Goal: Find contact information: Find contact information

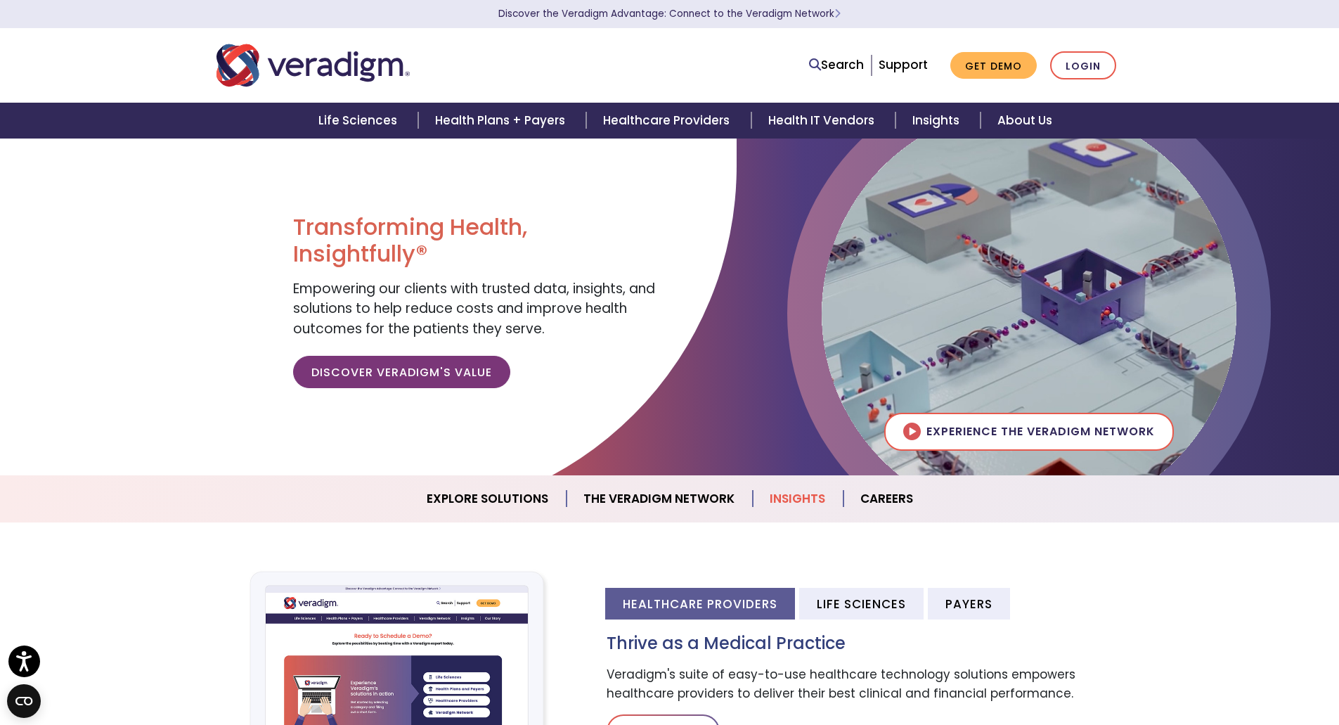
click at [805, 499] on link "Insights" at bounding box center [798, 499] width 91 height 36
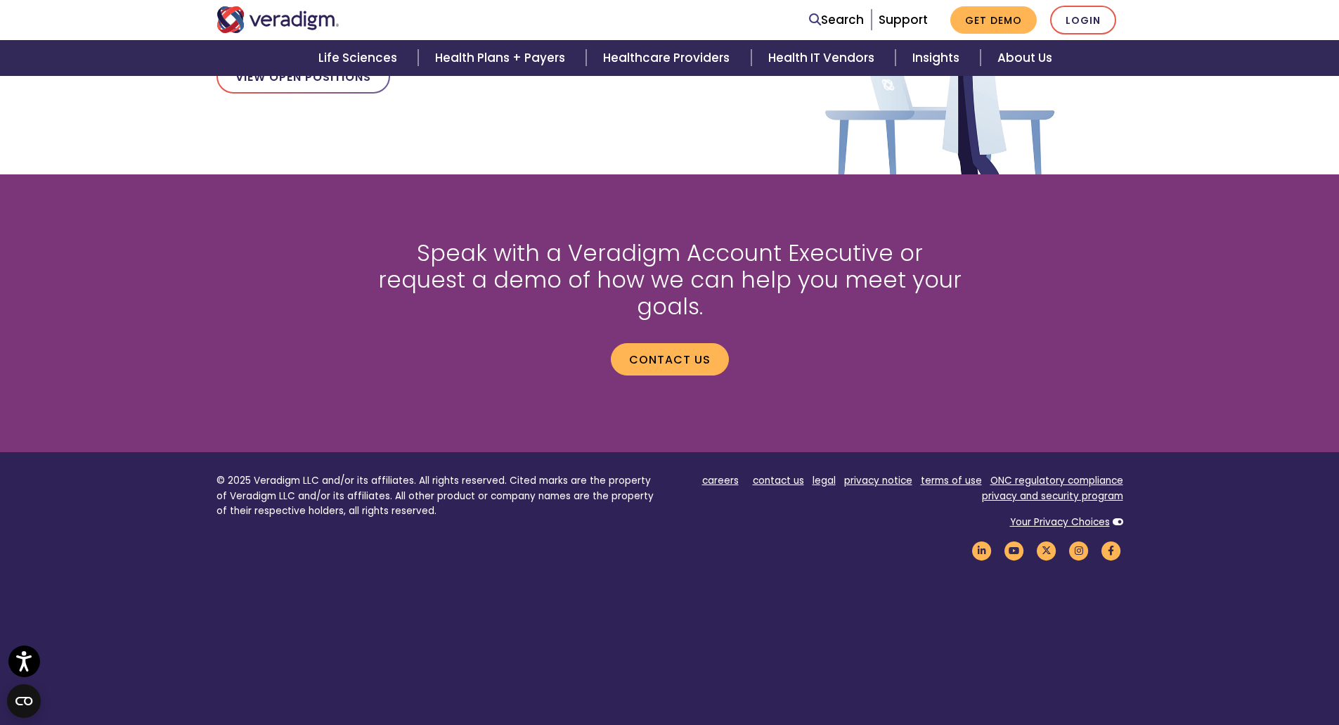
scroll to position [1723, 0]
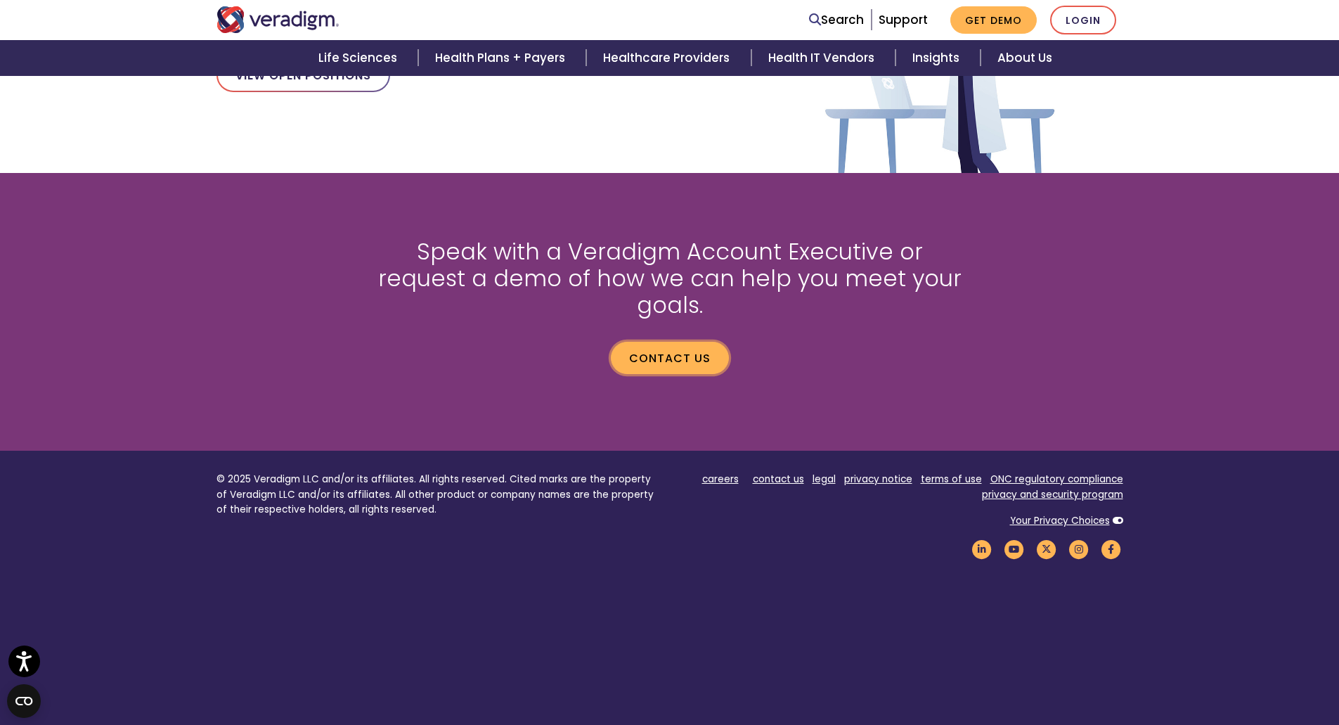
click at [682, 342] on link "Contact us" at bounding box center [670, 358] width 118 height 32
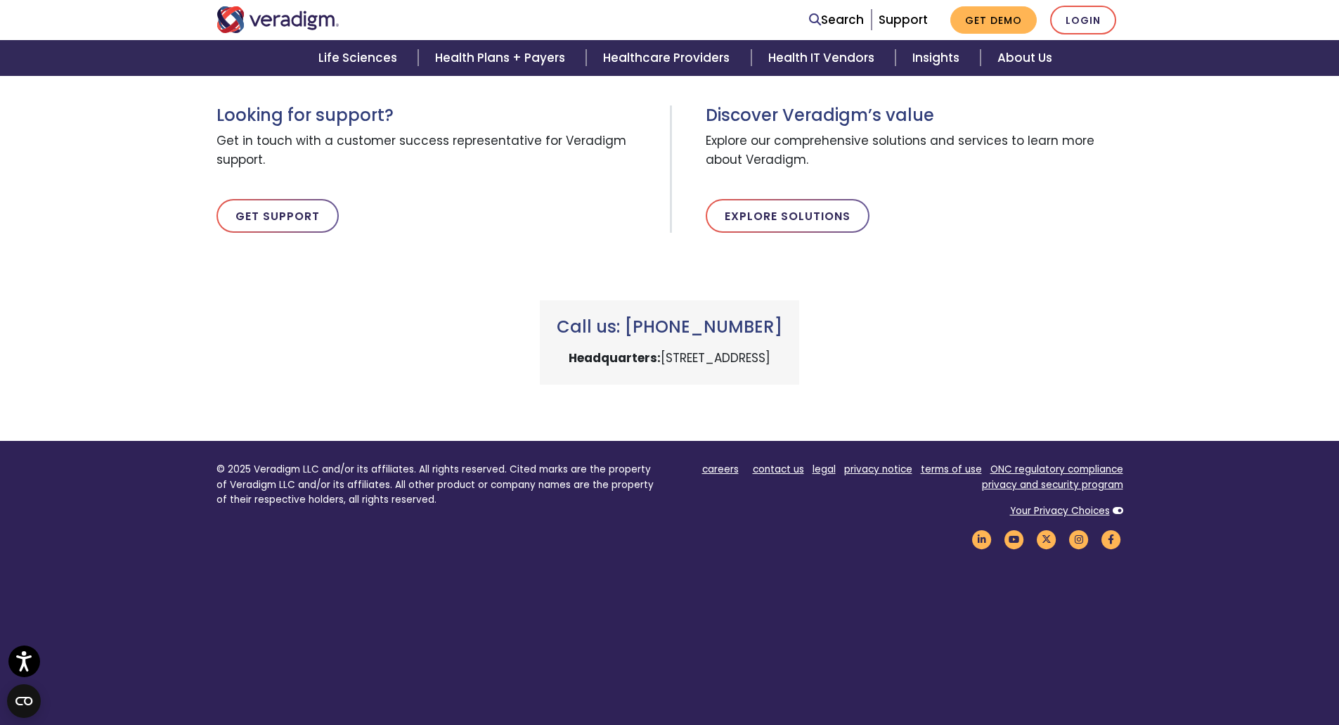
scroll to position [491, 0]
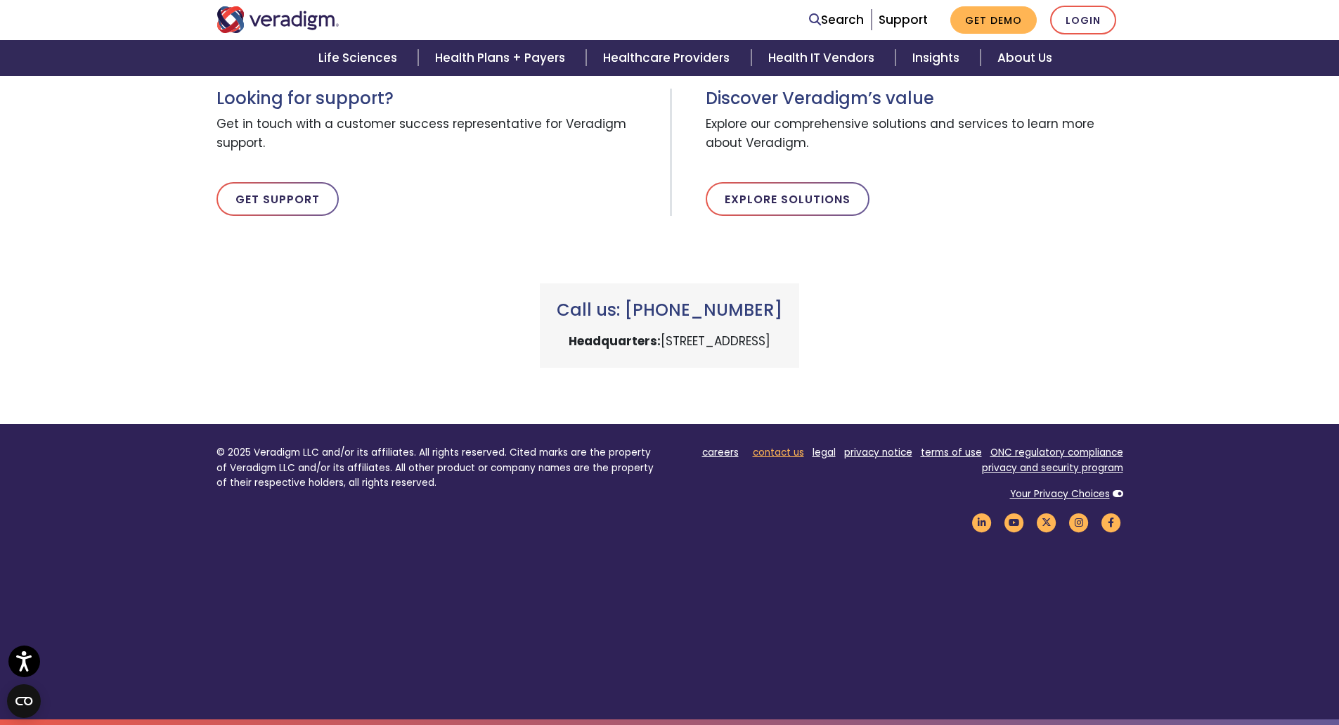
click at [781, 453] on link "contact us" at bounding box center [778, 452] width 51 height 13
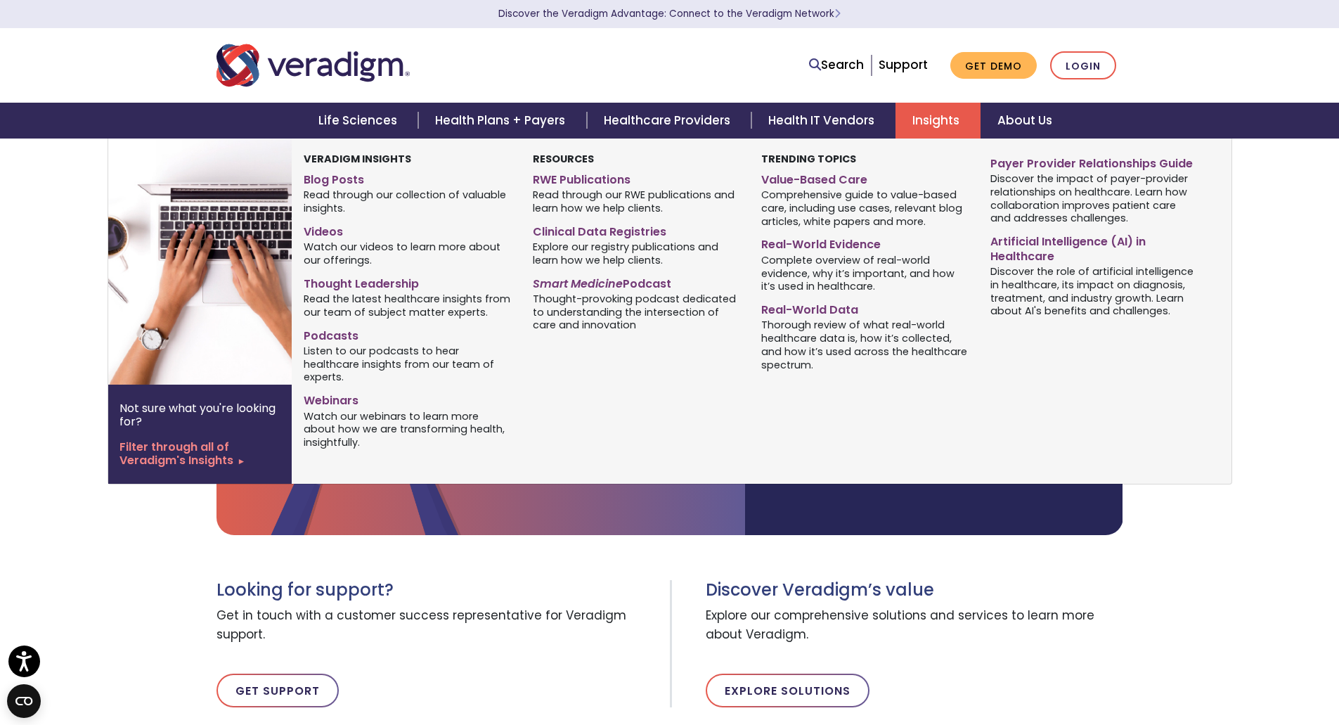
click at [926, 115] on link "Insights" at bounding box center [938, 121] width 85 height 36
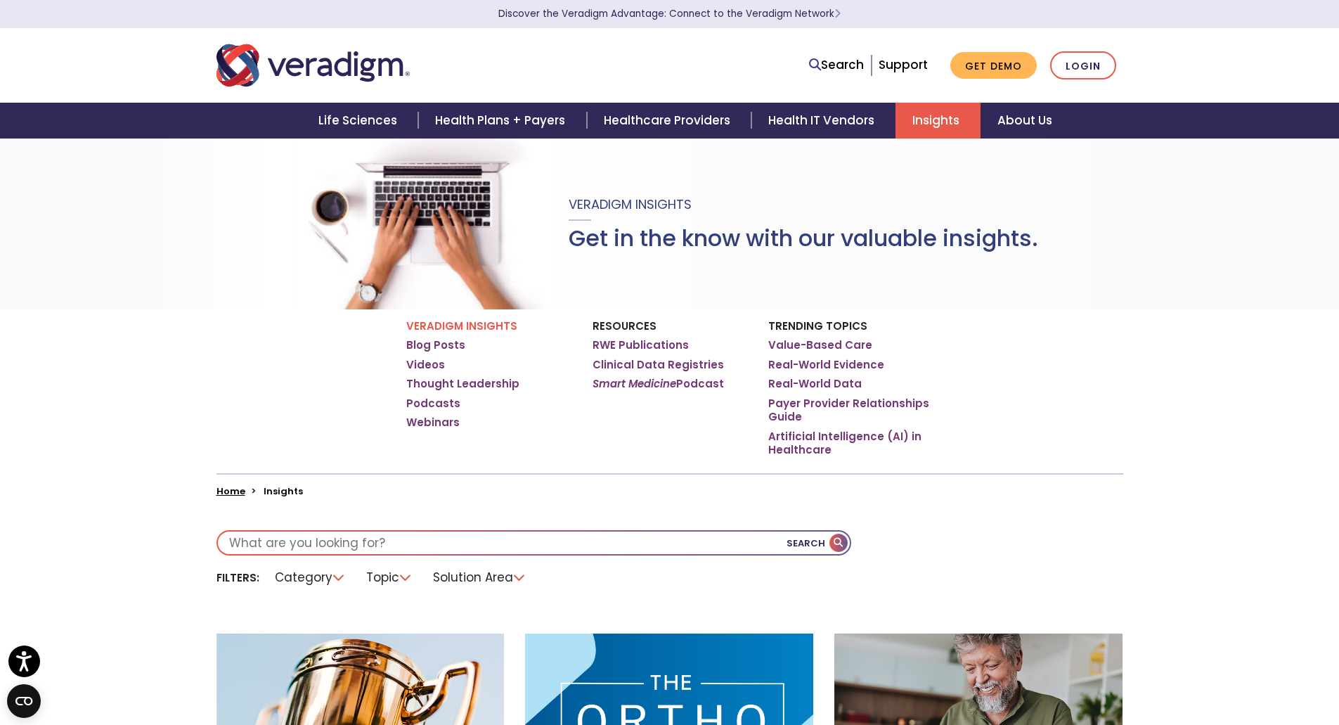
click at [667, 543] on input "text" at bounding box center [534, 543] width 632 height 22
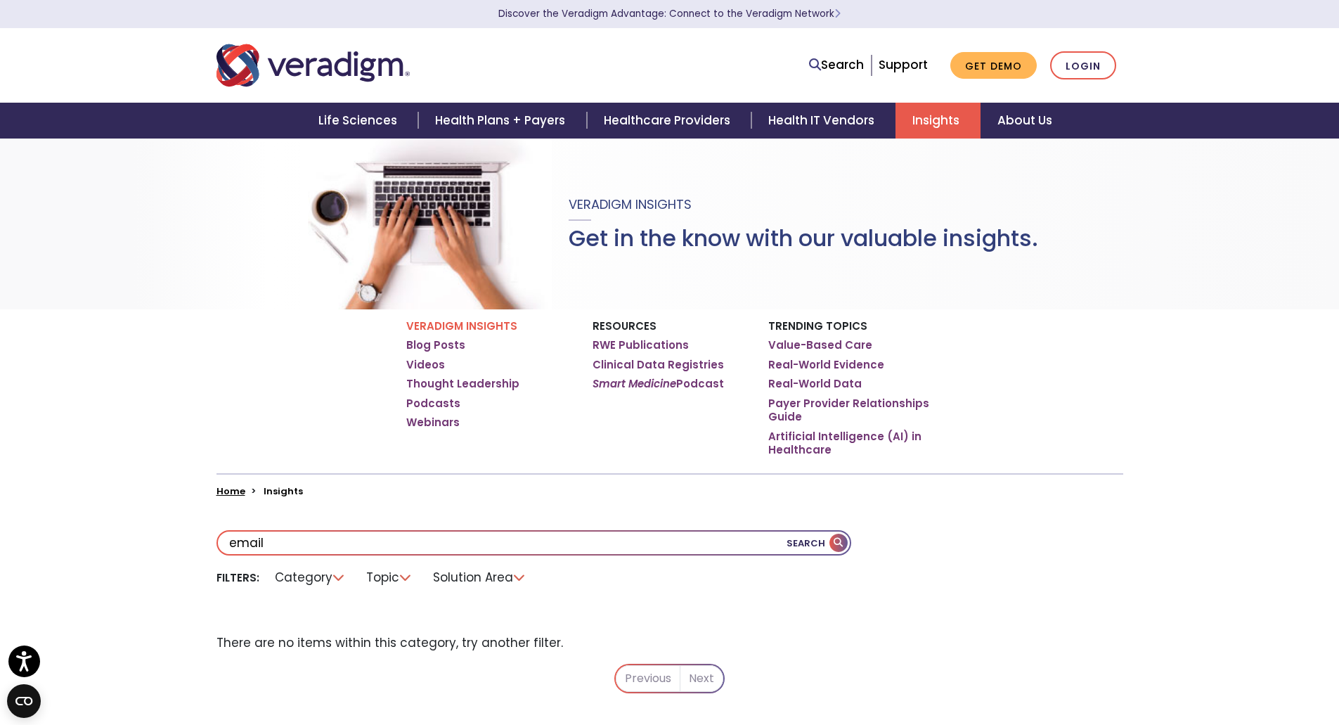
type input "email"
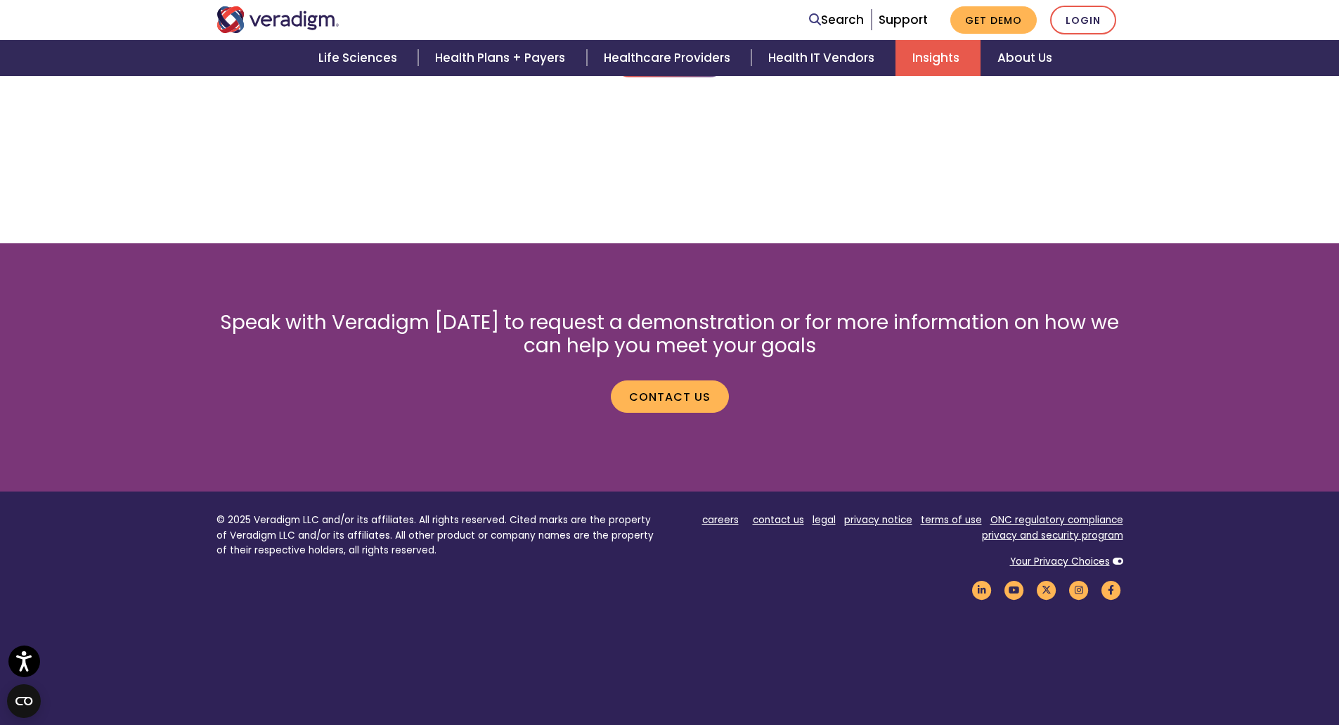
scroll to position [683, 0]
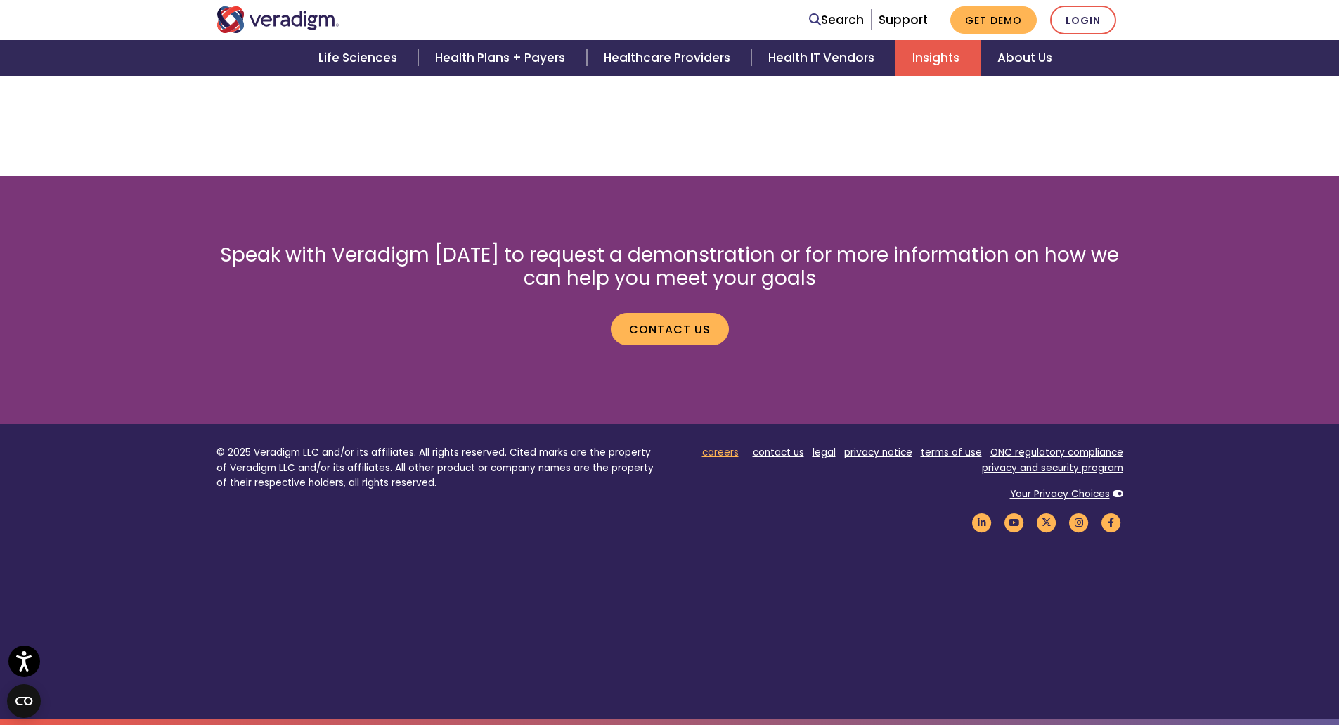
click at [726, 447] on link "careers" at bounding box center [720, 452] width 37 height 13
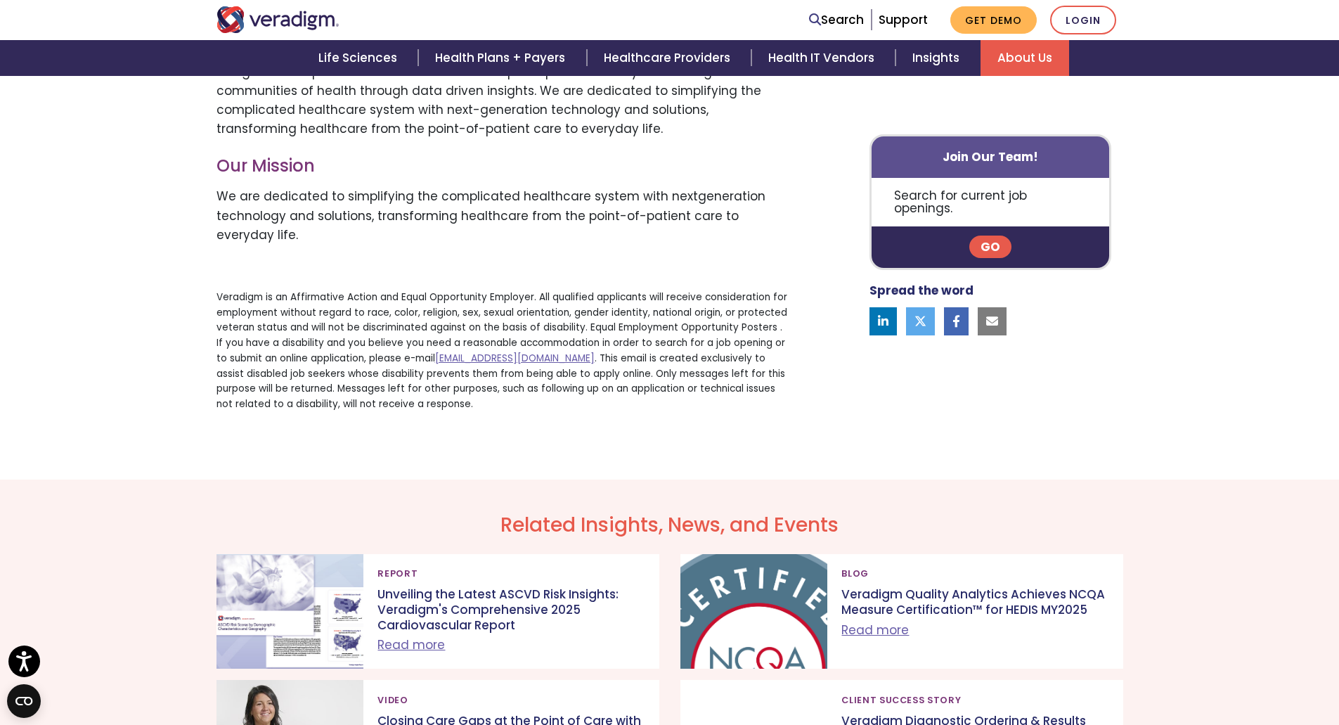
scroll to position [914, 0]
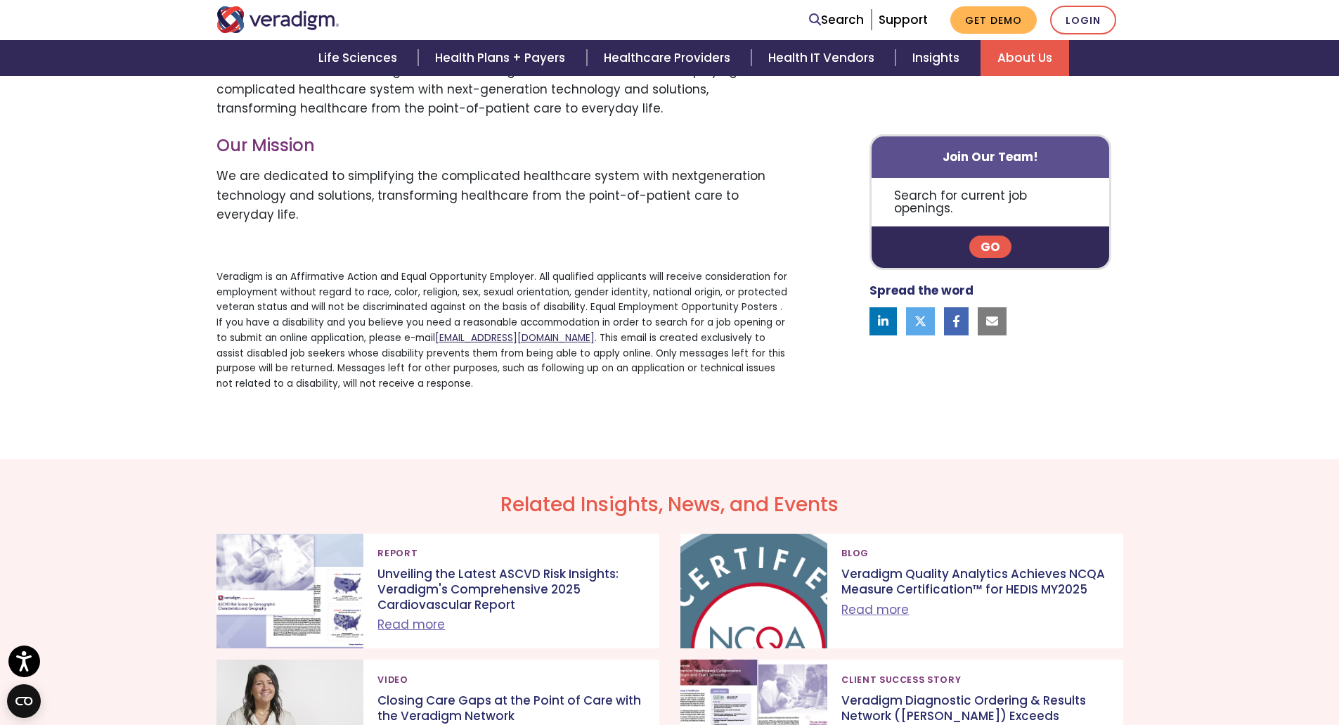
drag, startPoint x: 425, startPoint y: 343, endPoint x: 608, endPoint y: 340, distance: 182.8
click at [608, 340] on p "Veradigm is an Affirmative Action and Equal Opportunity Employer. All qualified…" at bounding box center [504, 330] width 574 height 122
copy p "applicantaccessibility@veradigm.com"
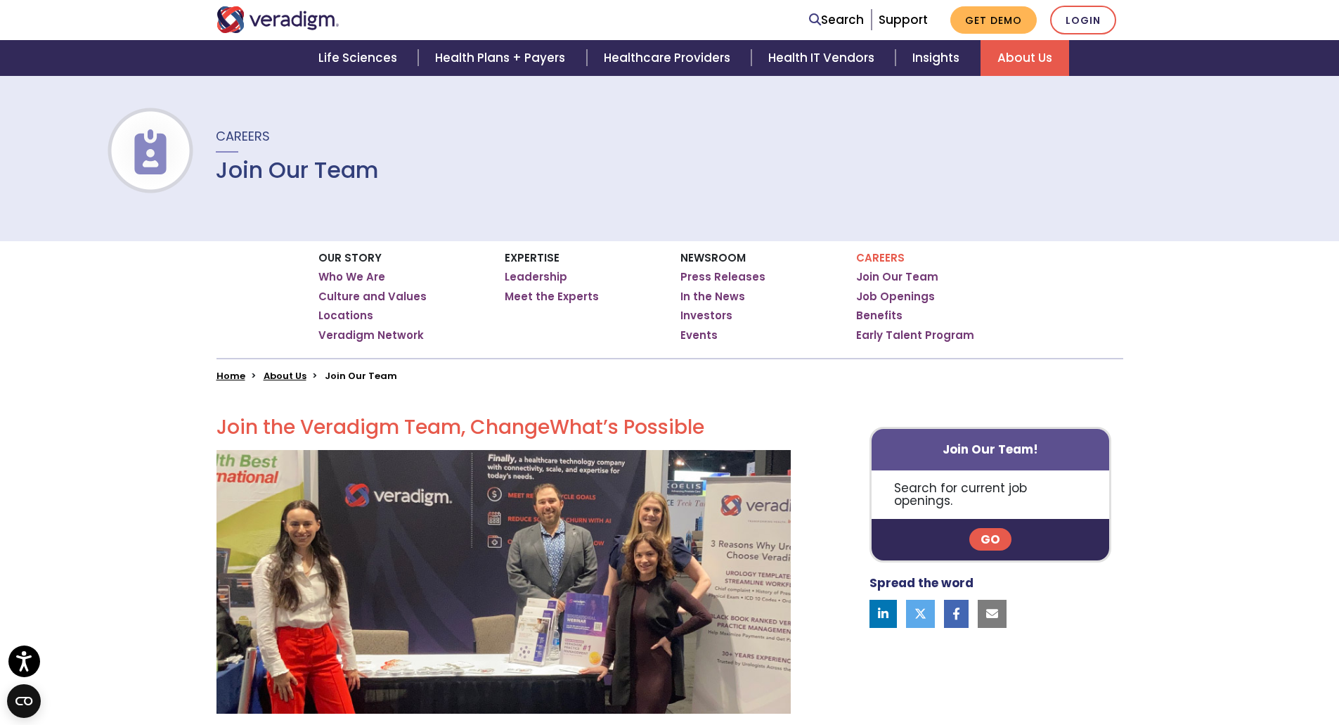
scroll to position [0, 0]
